Goal: Entertainment & Leisure: Consume media (video, audio)

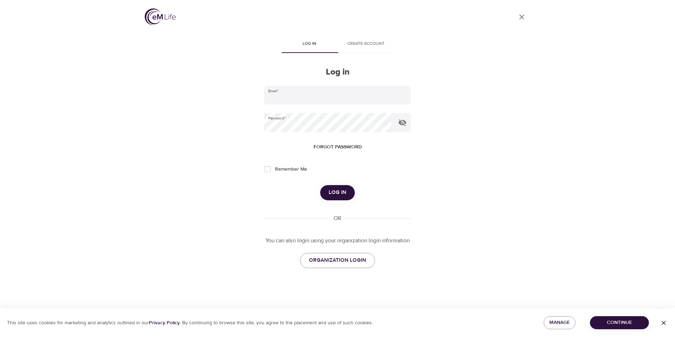
type input "[EMAIL_ADDRESS][PERSON_NAME][DOMAIN_NAME]"
click at [338, 193] on span "Log in" at bounding box center [338, 192] width 18 height 9
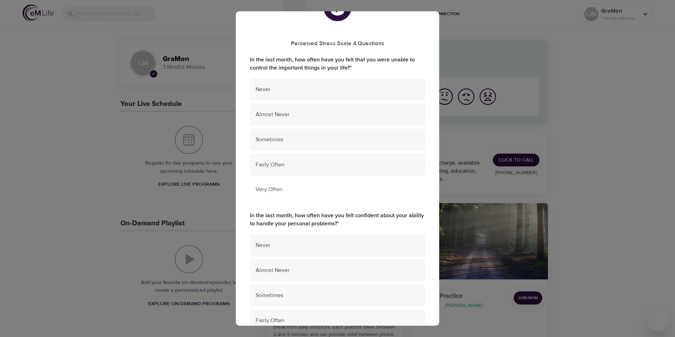
scroll to position [71, 0]
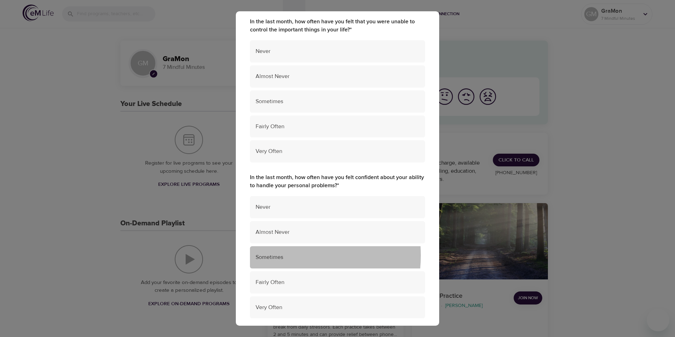
click at [281, 255] on span "Sometimes" at bounding box center [338, 257] width 164 height 8
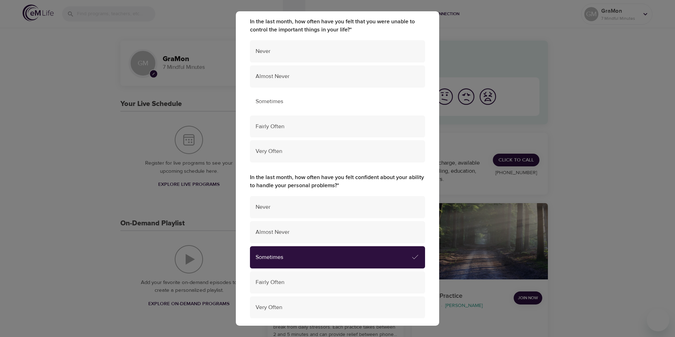
click at [276, 102] on span "Sometimes" at bounding box center [338, 101] width 164 height 8
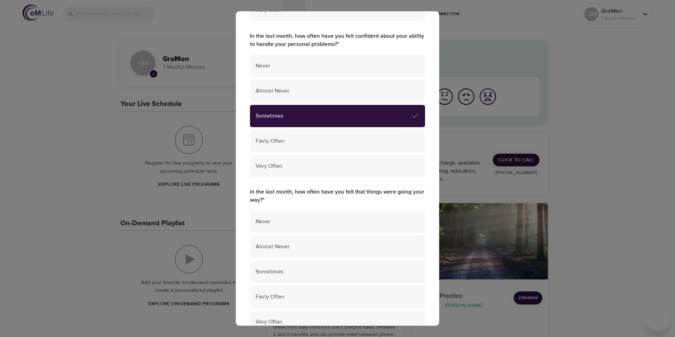
scroll to position [247, 0]
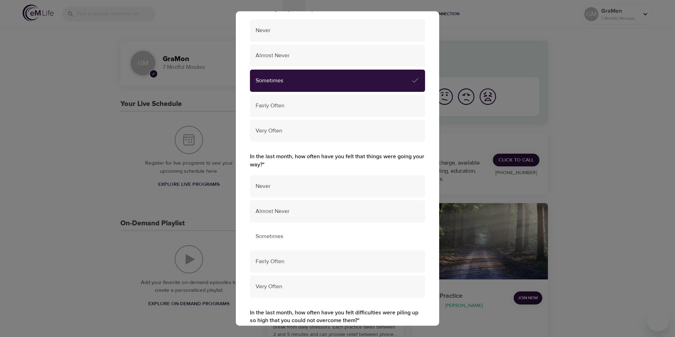
click at [281, 232] on span "Sometimes" at bounding box center [338, 236] width 164 height 8
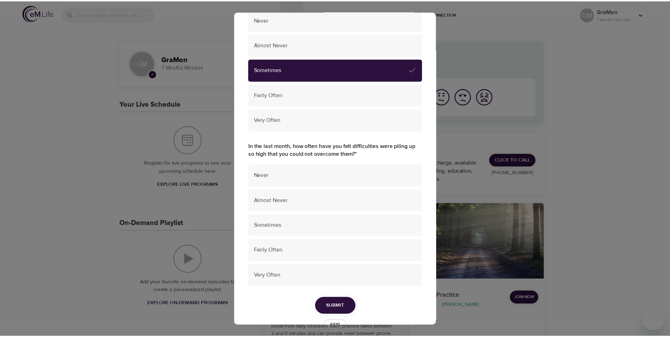
scroll to position [424, 0]
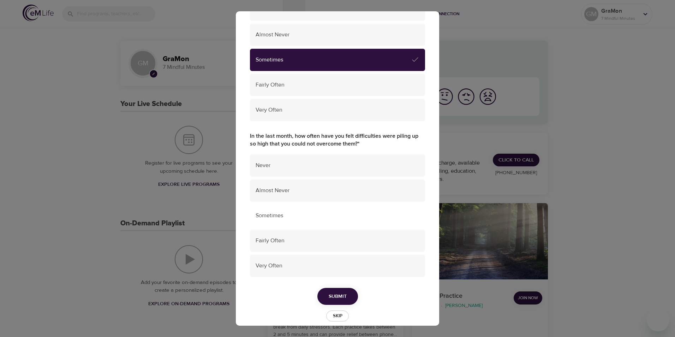
click at [279, 217] on span "Sometimes" at bounding box center [338, 216] width 164 height 8
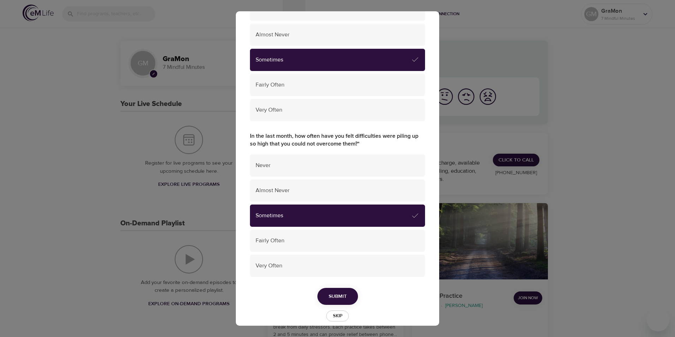
click at [333, 294] on span "Submit" at bounding box center [338, 296] width 18 height 9
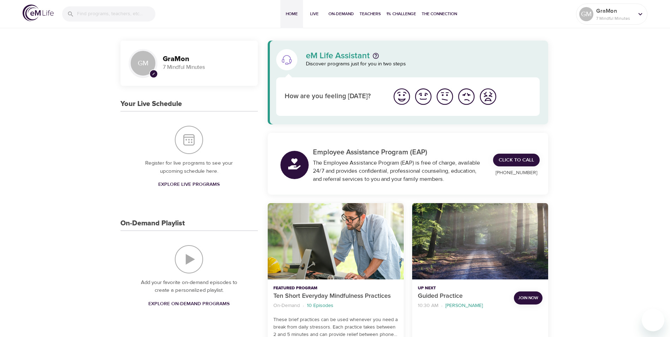
click at [424, 99] on img "I'm feeling good" at bounding box center [423, 96] width 19 height 19
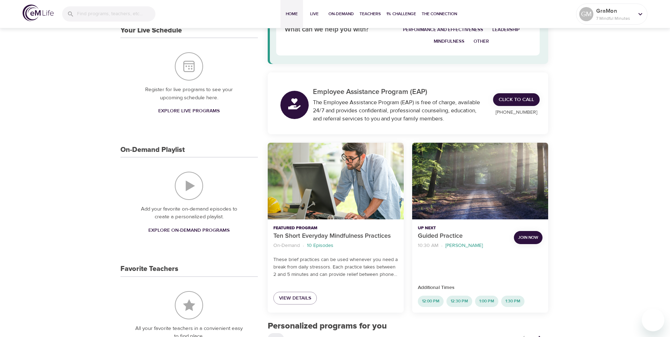
scroll to position [106, 0]
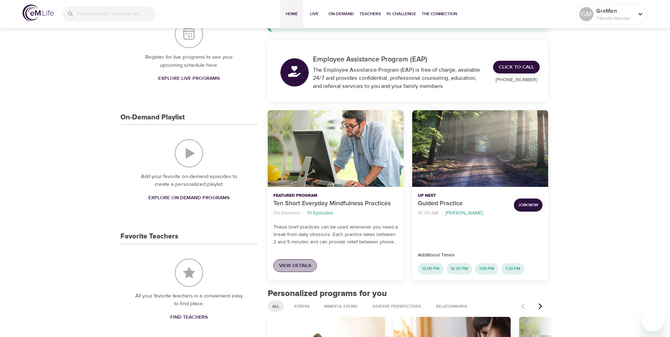
click at [300, 266] on span "View Details" at bounding box center [295, 265] width 32 height 9
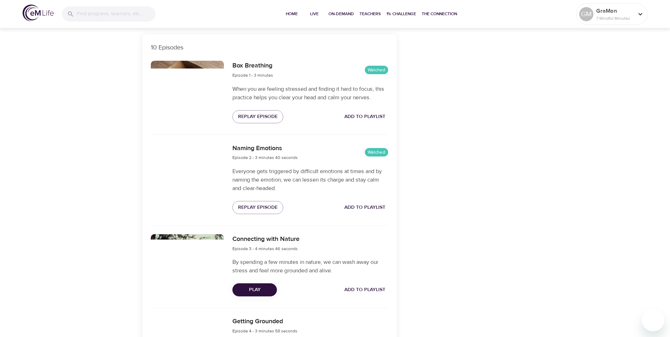
scroll to position [247, 0]
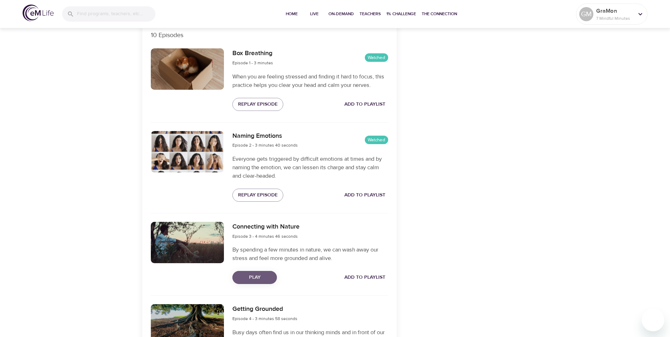
click at [261, 275] on span "Play" at bounding box center [254, 277] width 33 height 9
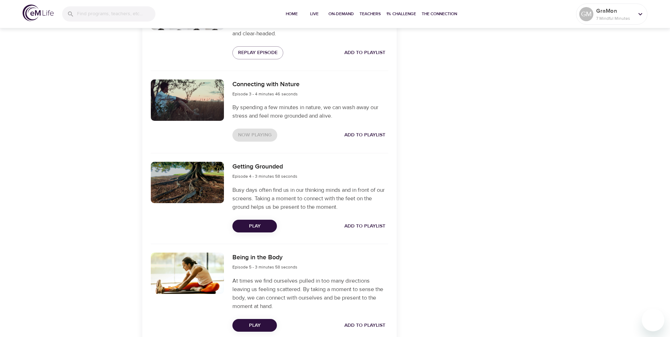
scroll to position [371, 0]
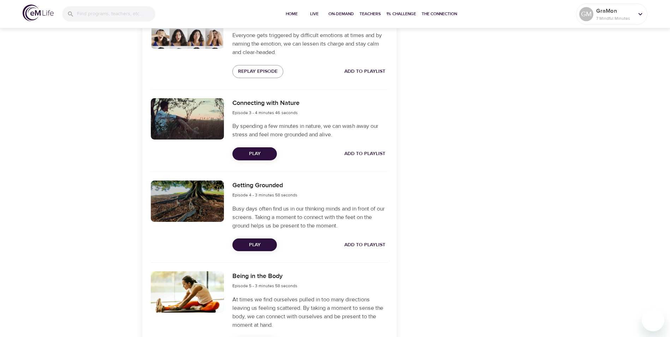
click at [410, 174] on div "Categories Stress Quick Relief Focus Performance + Effectiveness Provided by" at bounding box center [466, 257] width 131 height 1085
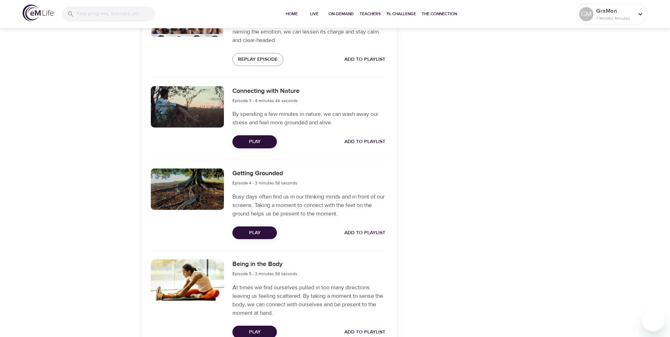
scroll to position [372, 0]
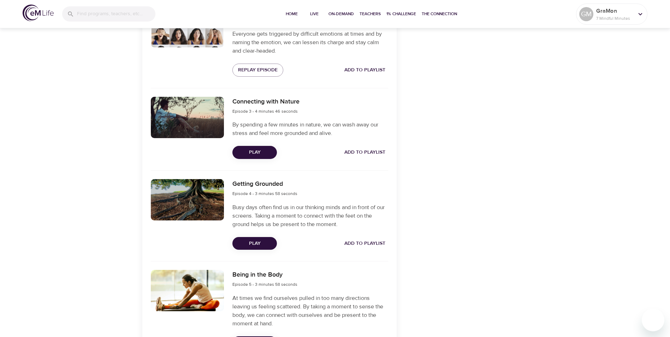
click at [255, 243] on span "Play" at bounding box center [254, 243] width 33 height 9
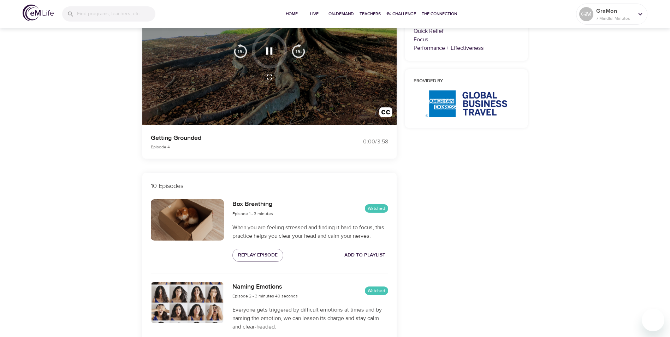
scroll to position [0, 0]
